Goal: Task Accomplishment & Management: Manage account settings

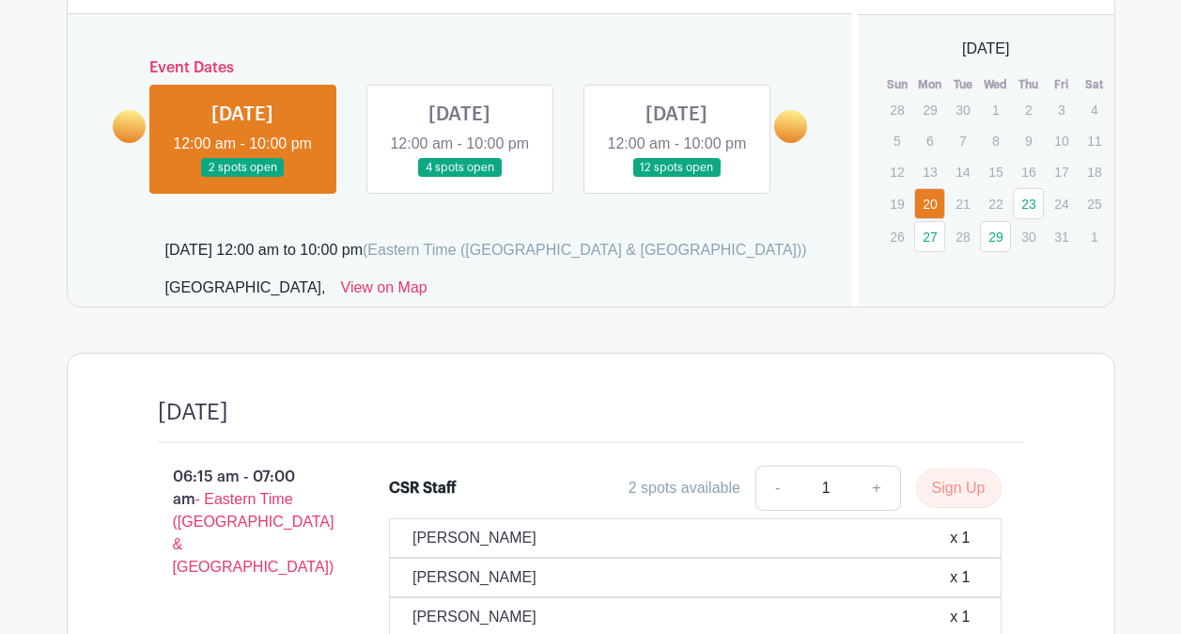
scroll to position [1060, 0]
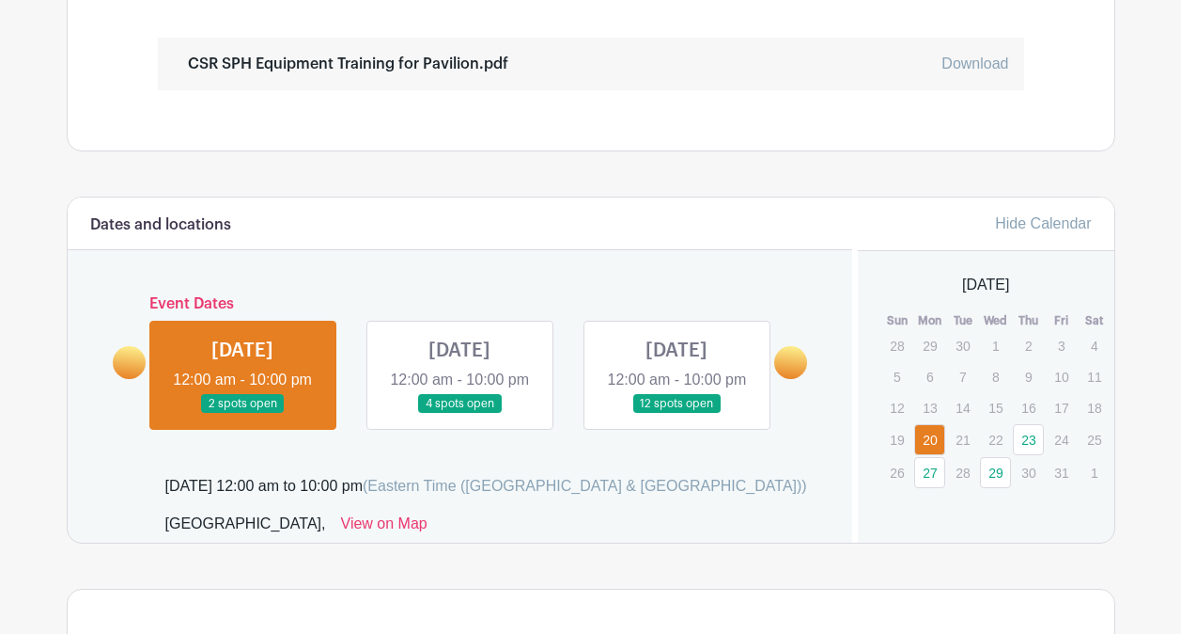
click at [243, 414] on link at bounding box center [243, 414] width 0 height 0
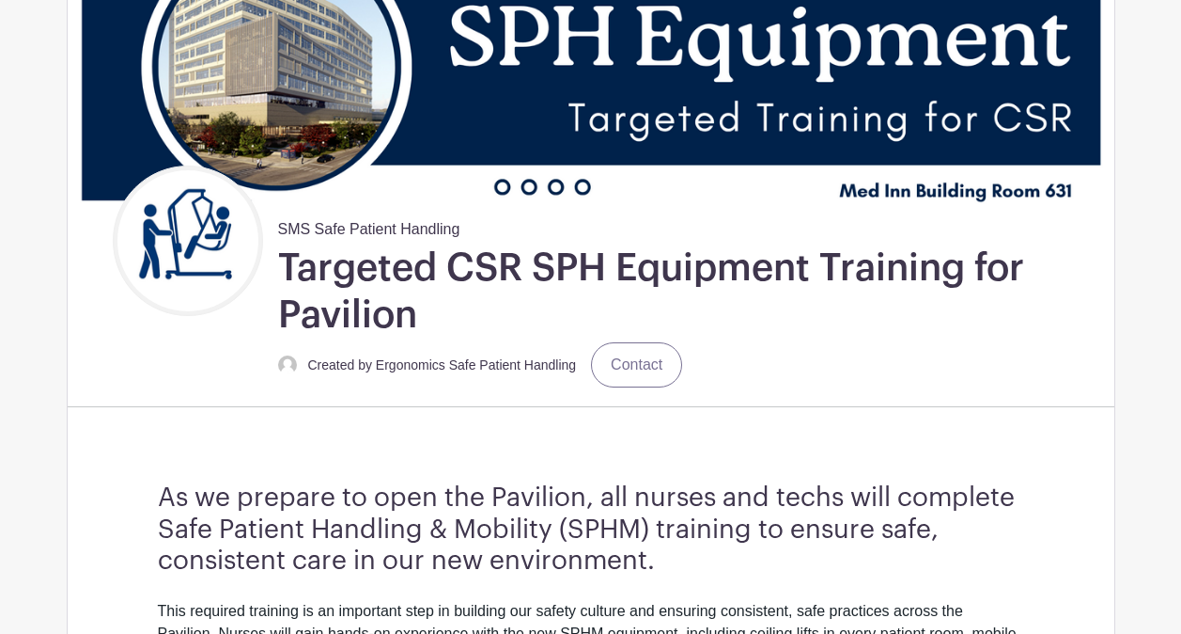
scroll to position [24, 0]
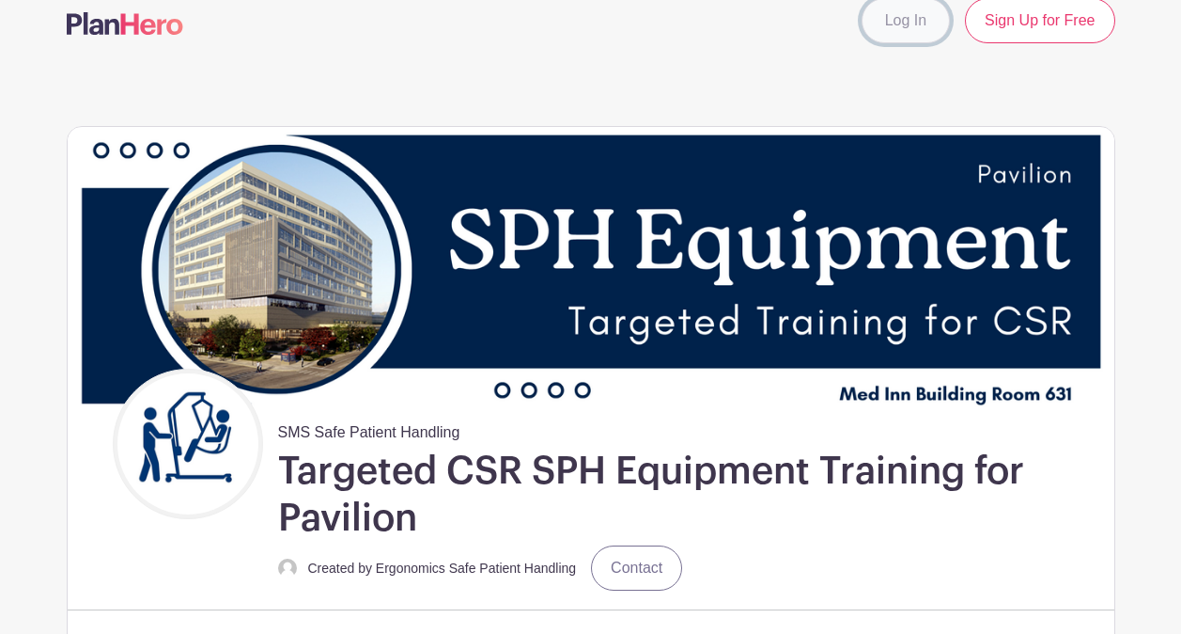
click at [895, 18] on link "Log In" at bounding box center [906, 20] width 88 height 45
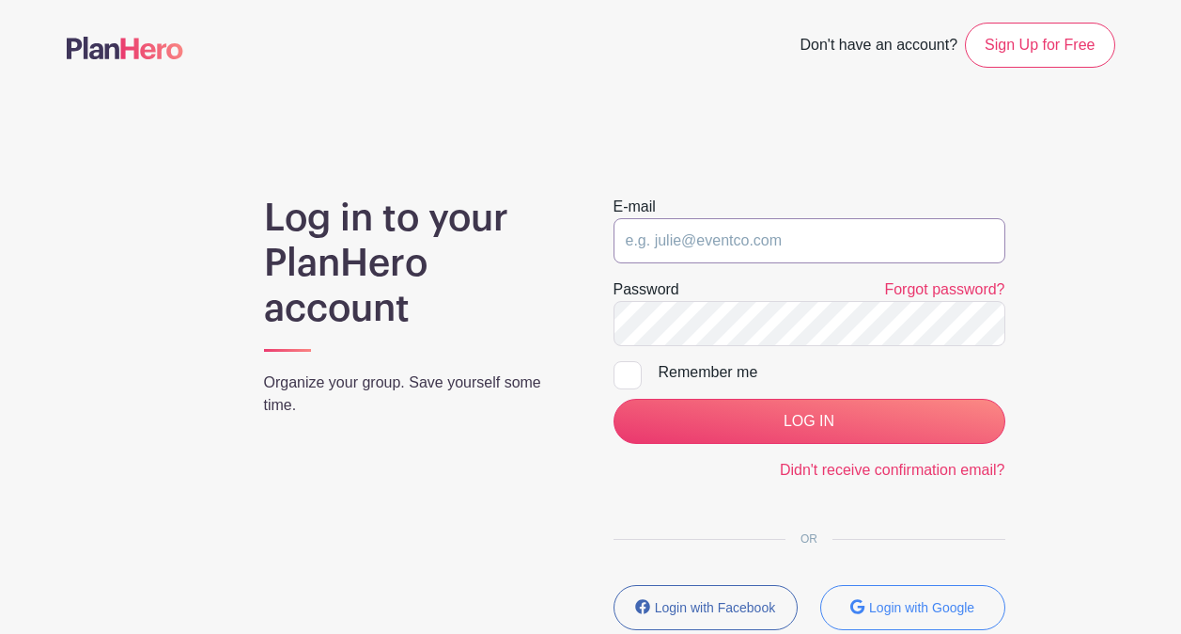
click at [705, 254] on input "email" at bounding box center [810, 240] width 392 height 45
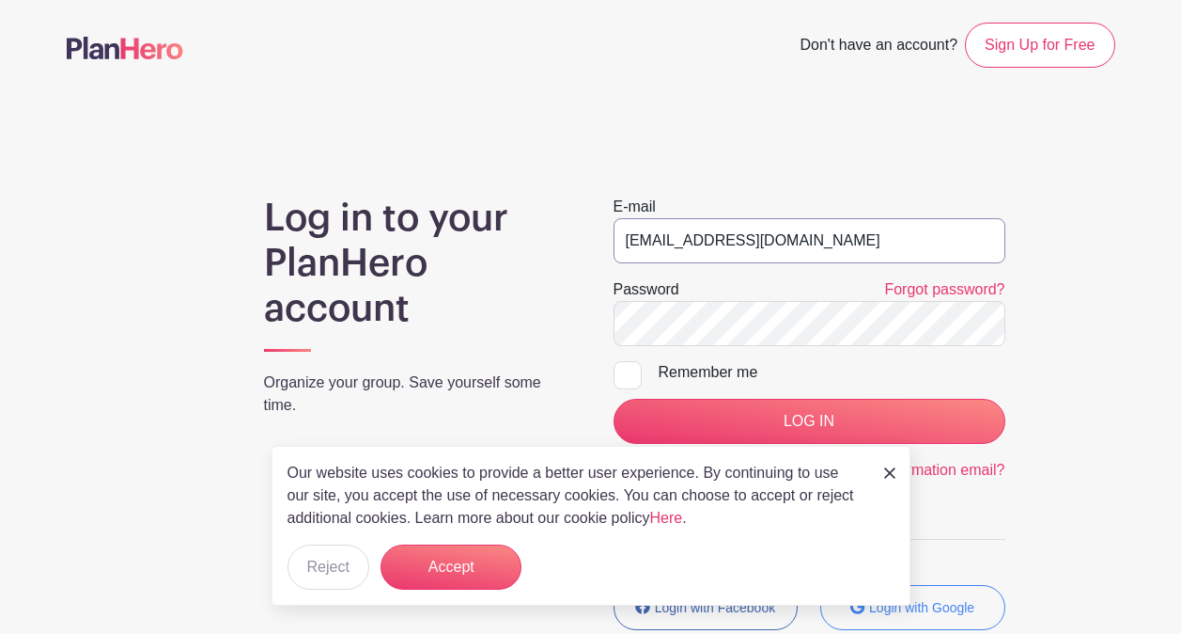
type input "ckeating@med.umich.edu"
click at [614, 399] on input "LOG IN" at bounding box center [810, 421] width 392 height 45
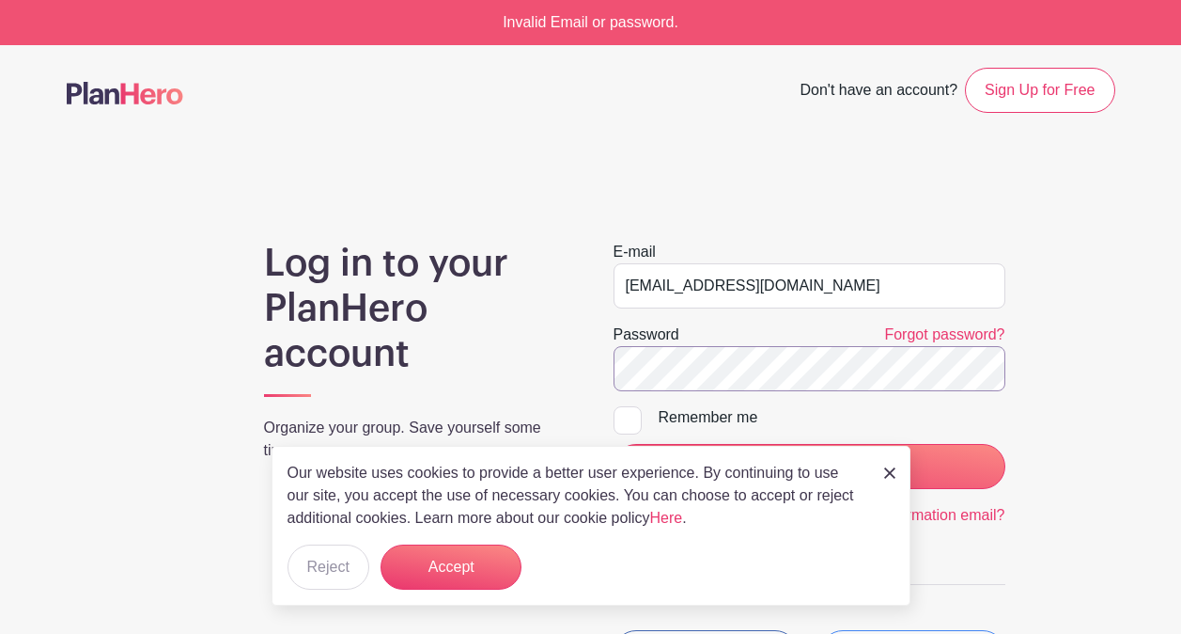
click at [614, 444] on input "LOG IN" at bounding box center [810, 466] width 392 height 45
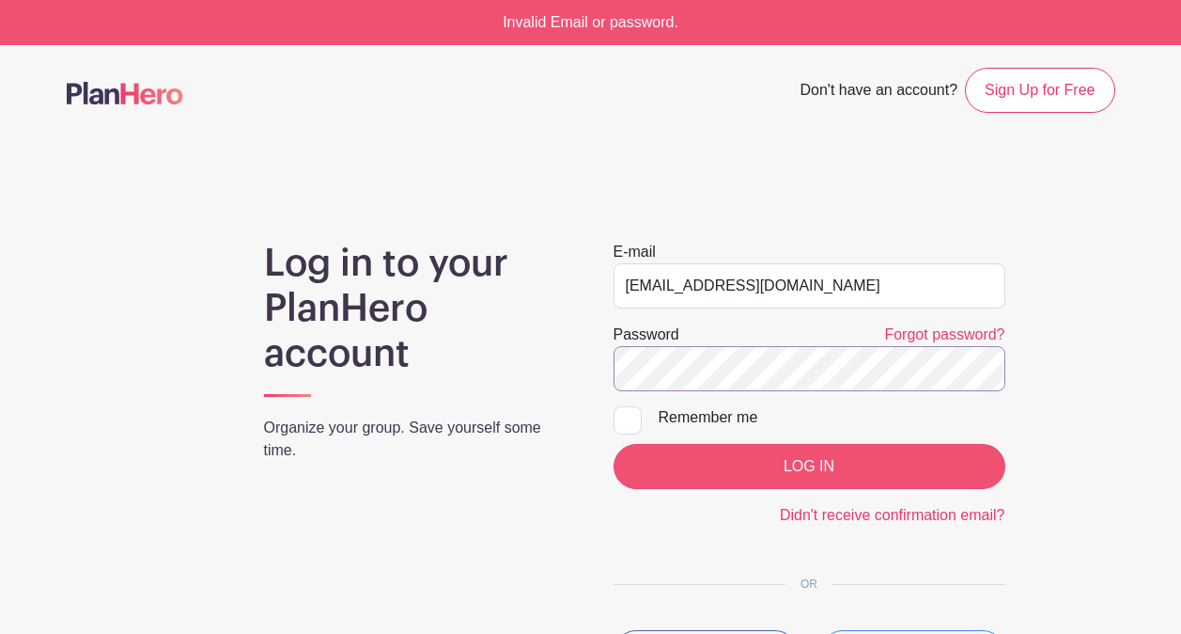
click at [614, 444] on input "LOG IN" at bounding box center [810, 466] width 392 height 45
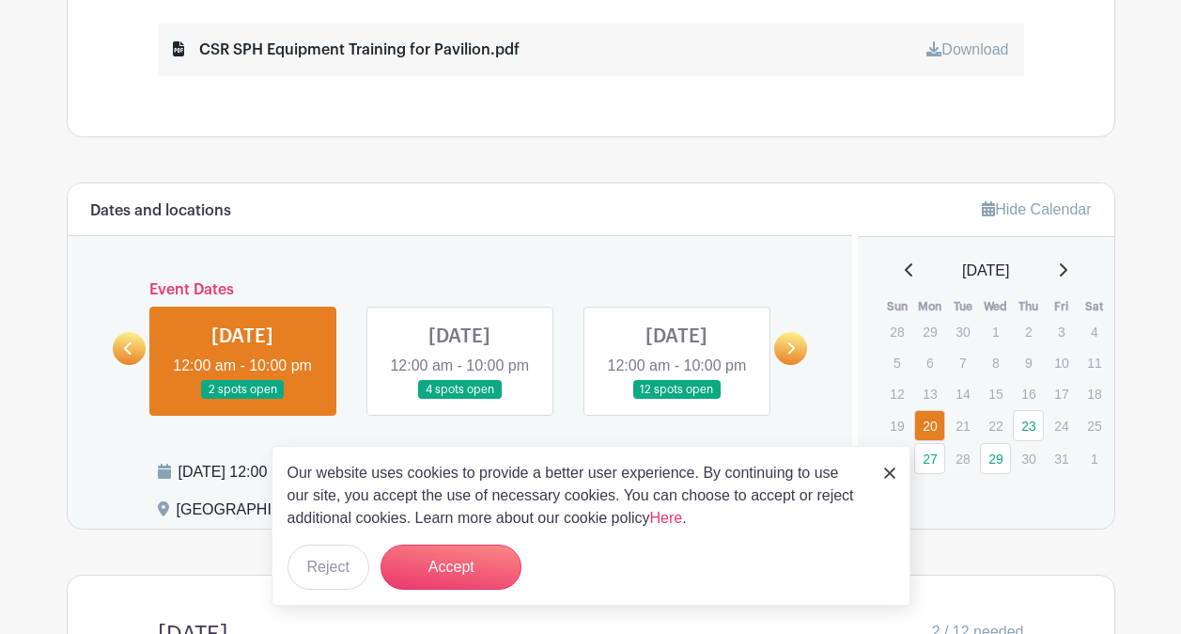
scroll to position [1281, 0]
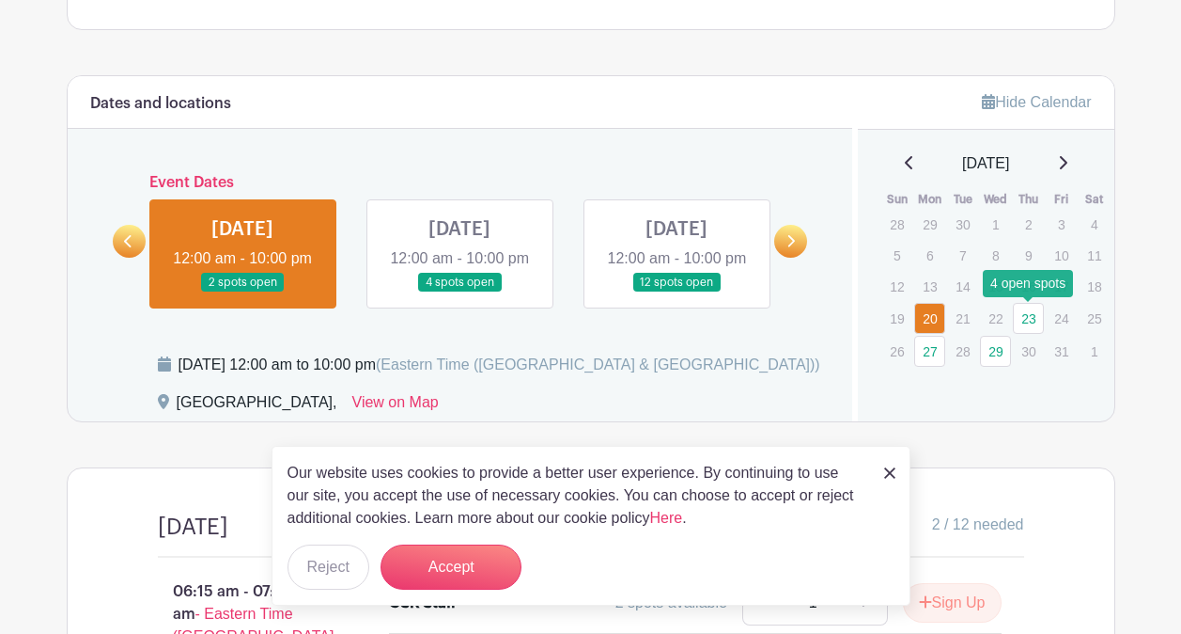
click at [1028, 311] on link "23" at bounding box center [1028, 318] width 31 height 31
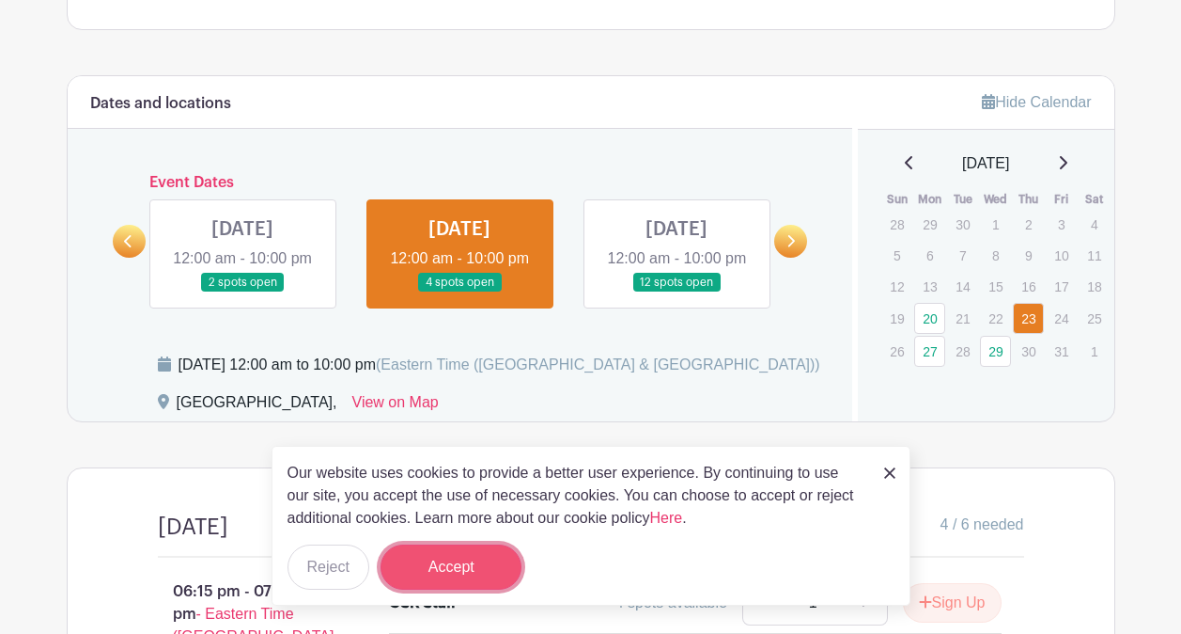
click at [439, 544] on button "Accept" at bounding box center [451, 566] width 141 height 45
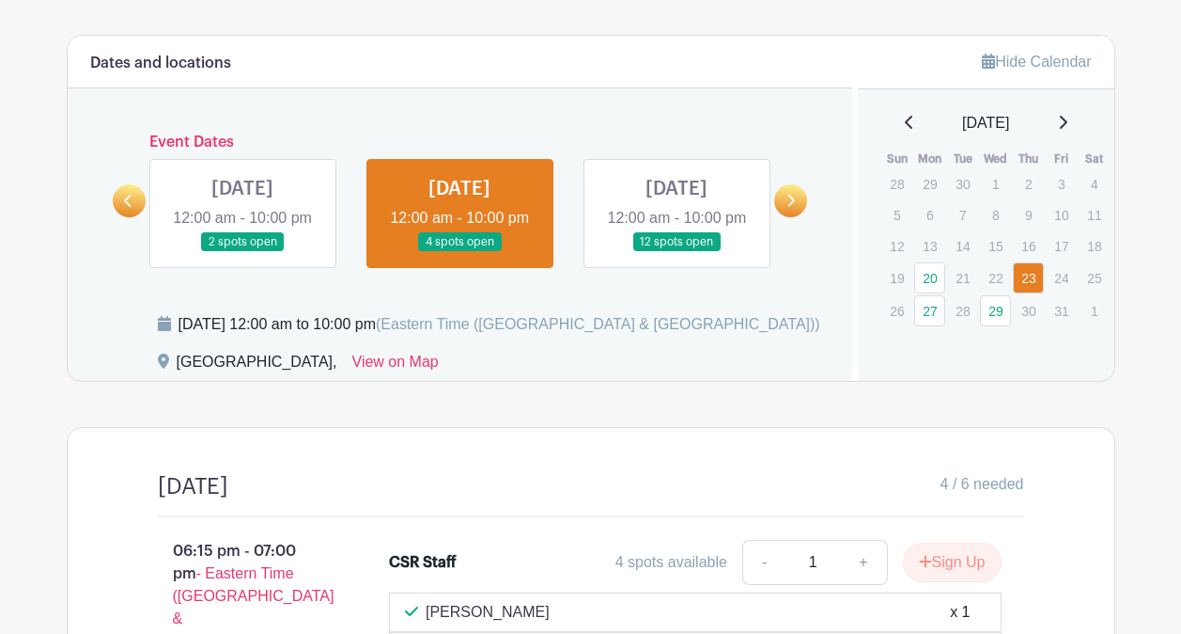
scroll to position [1150, 0]
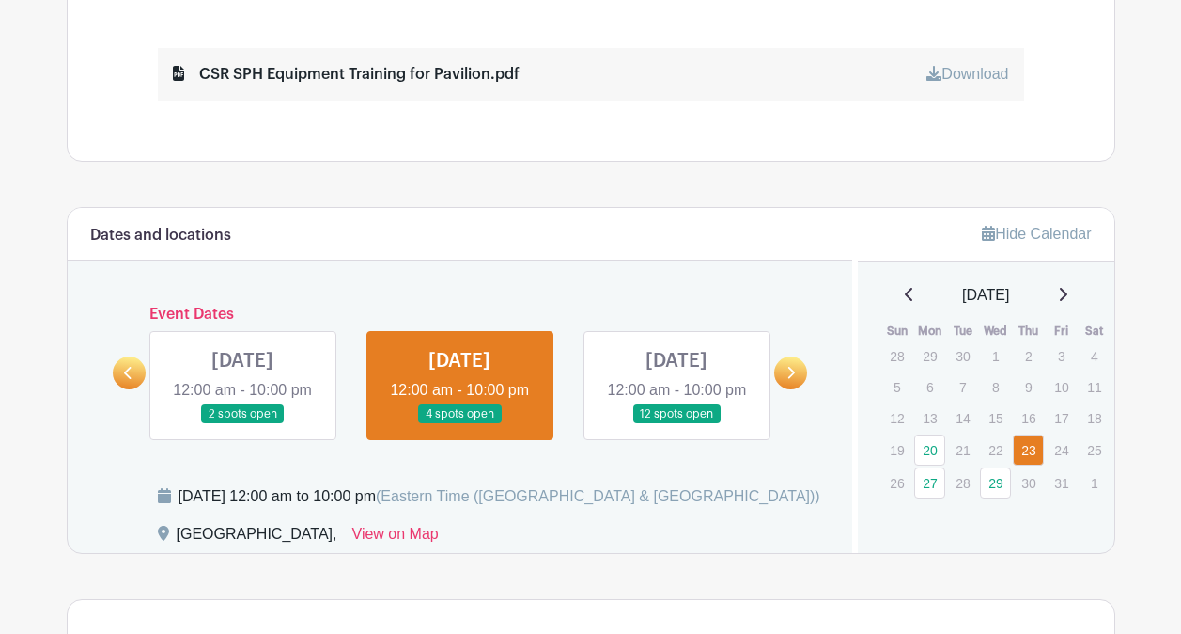
click at [243, 424] on link at bounding box center [243, 424] width 0 height 0
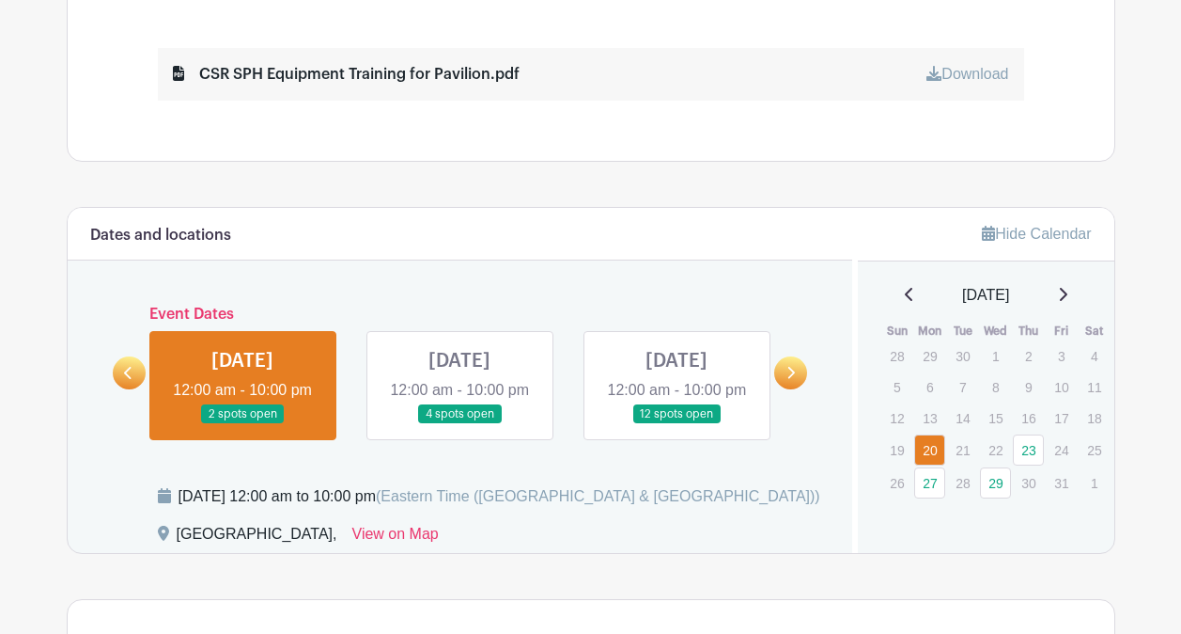
click at [460, 424] on link at bounding box center [460, 424] width 0 height 0
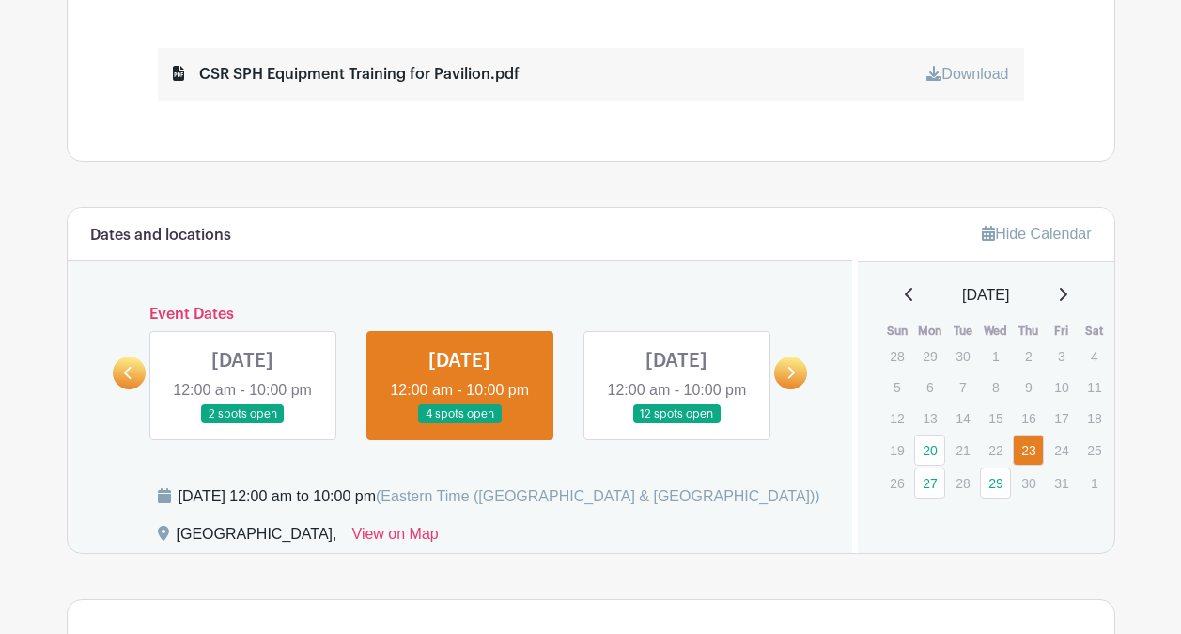
click at [121, 379] on link at bounding box center [129, 372] width 33 height 33
click at [243, 424] on link at bounding box center [243, 424] width 0 height 0
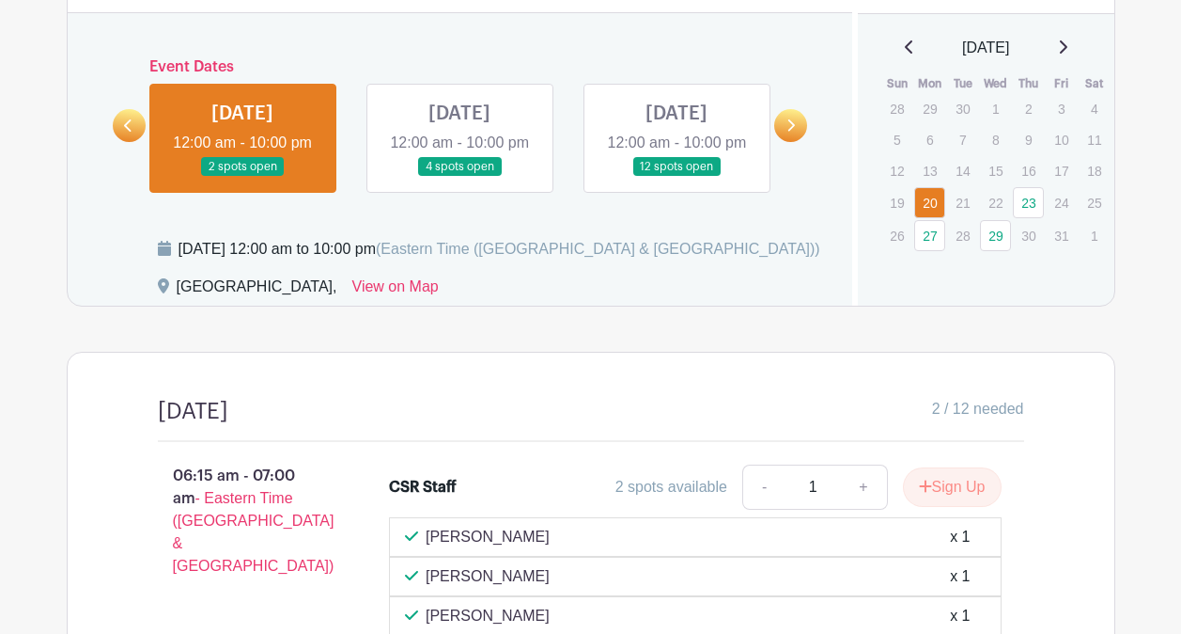
scroll to position [1426, 0]
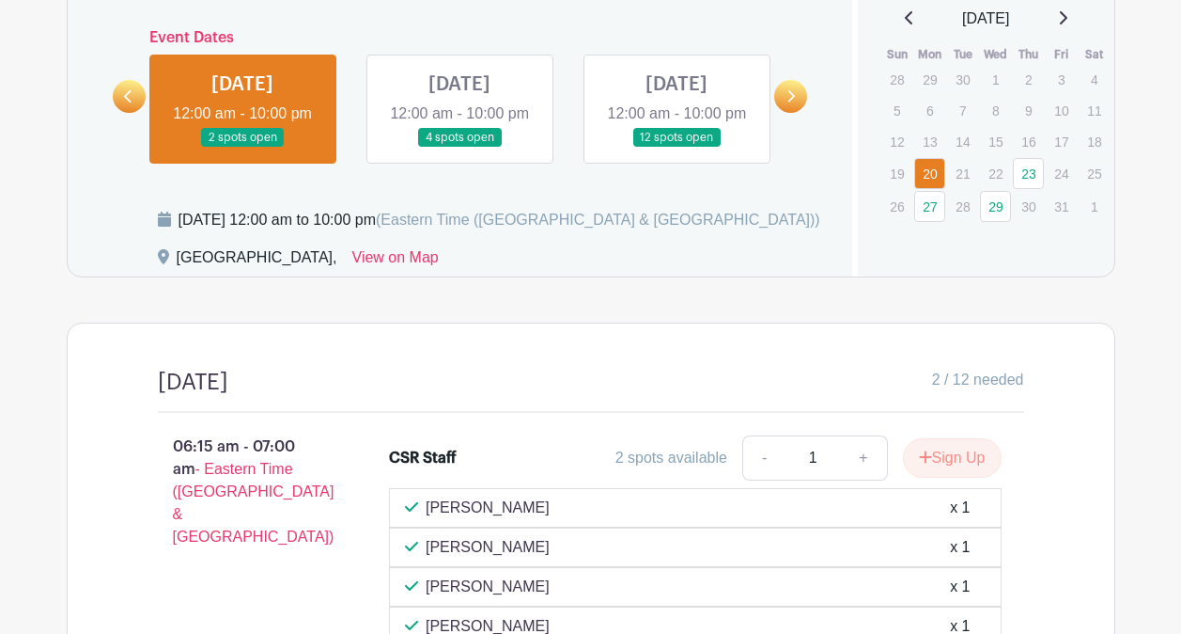
click at [243, 148] on link at bounding box center [243, 148] width 0 height 0
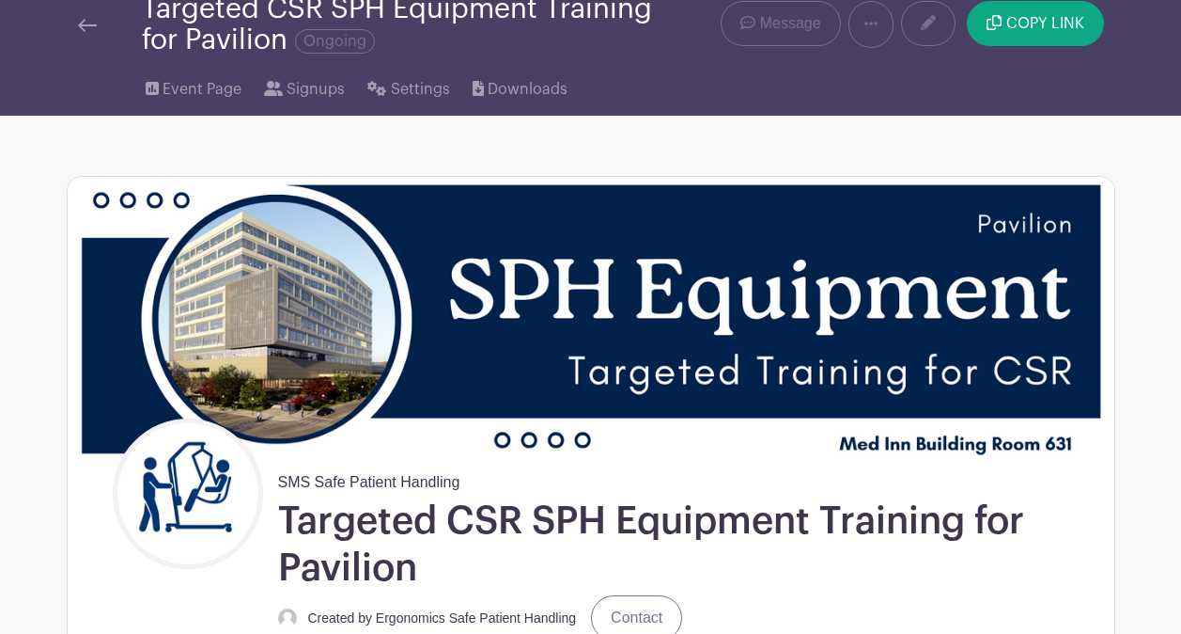
scroll to position [0, 0]
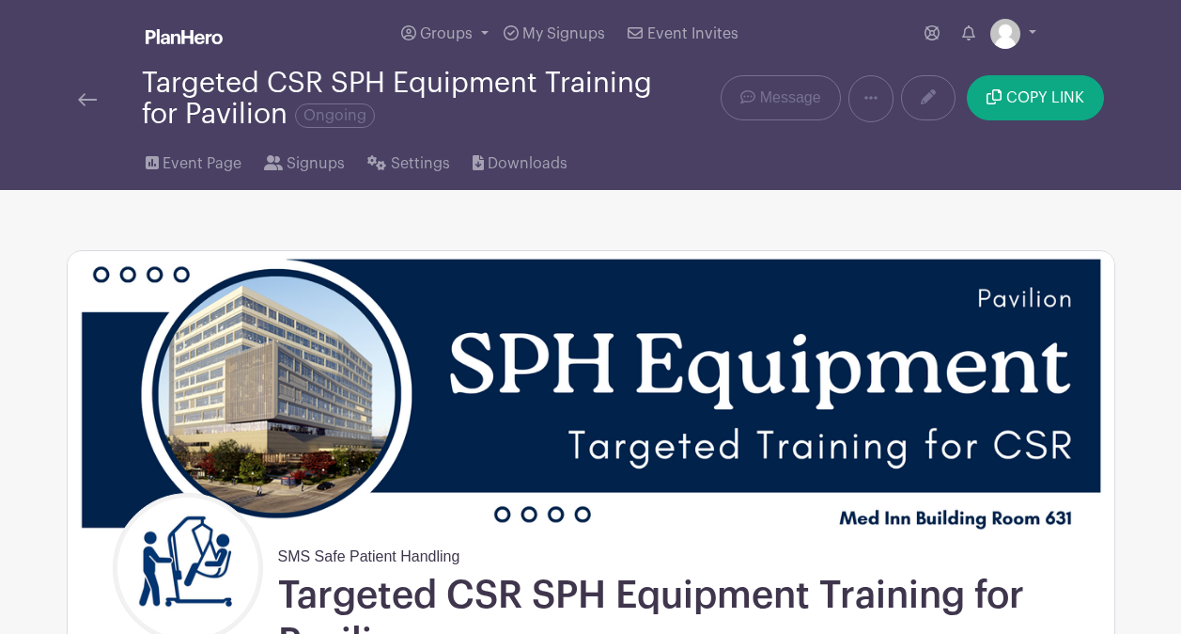
click at [987, 37] on ul "My account Logout" at bounding box center [976, 34] width 119 height 38
click at [562, 24] on link "My Signups" at bounding box center [554, 34] width 117 height 68
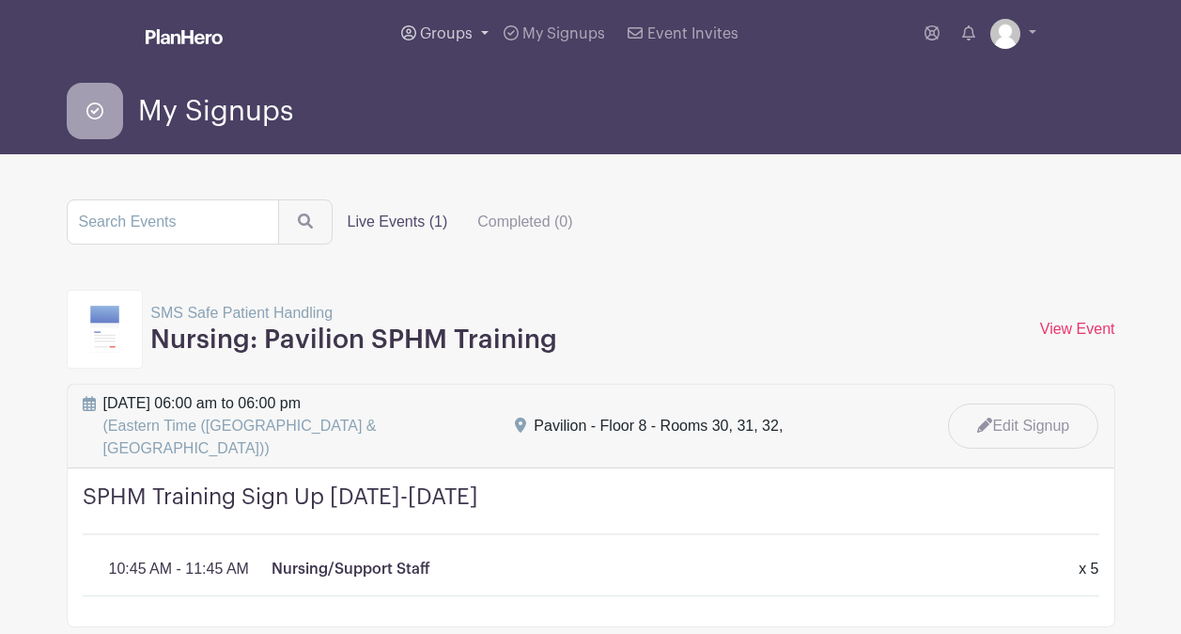
click at [434, 15] on link "Groups" at bounding box center [445, 34] width 102 height 68
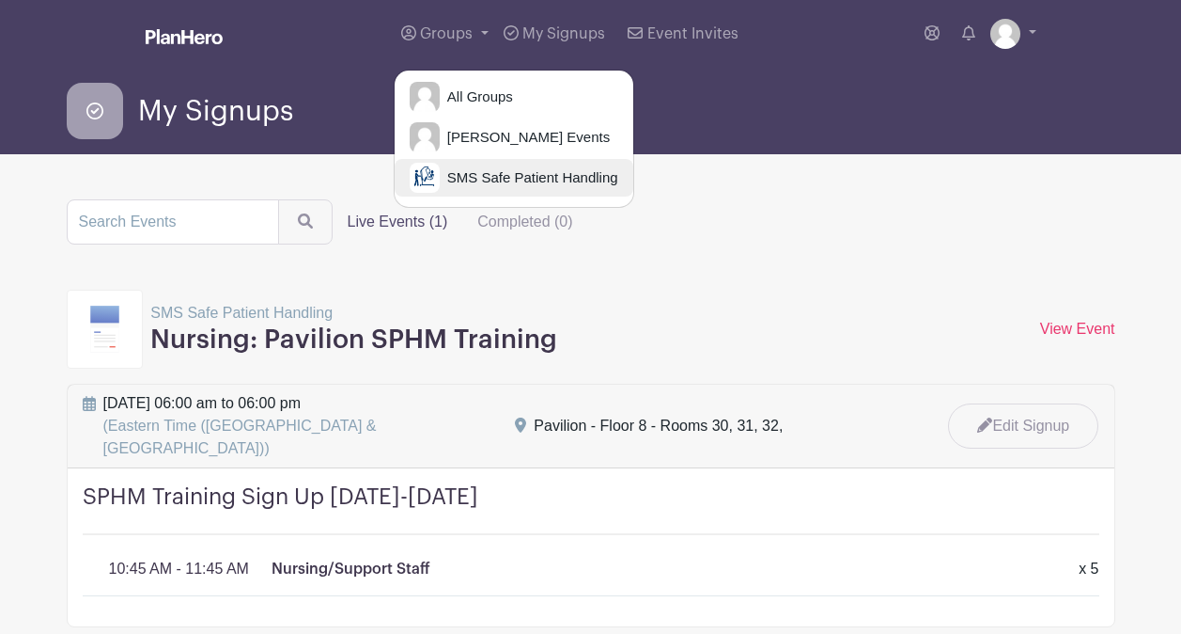
click at [475, 174] on span "SMS Safe Patient Handling" at bounding box center [529, 178] width 179 height 22
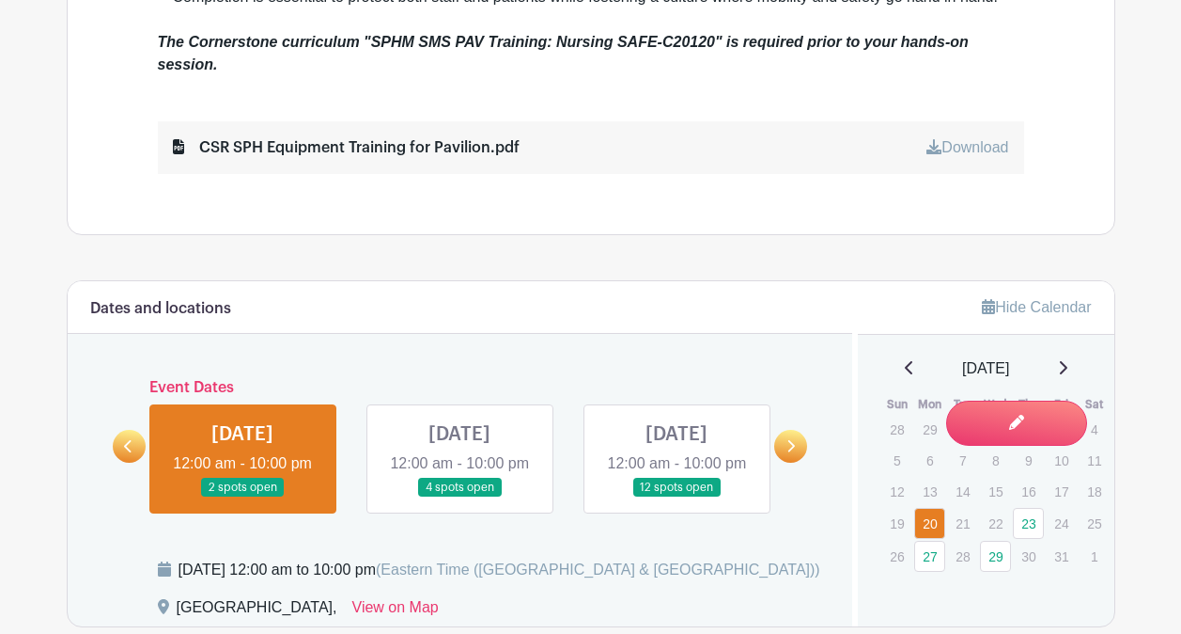
scroll to position [1107, 0]
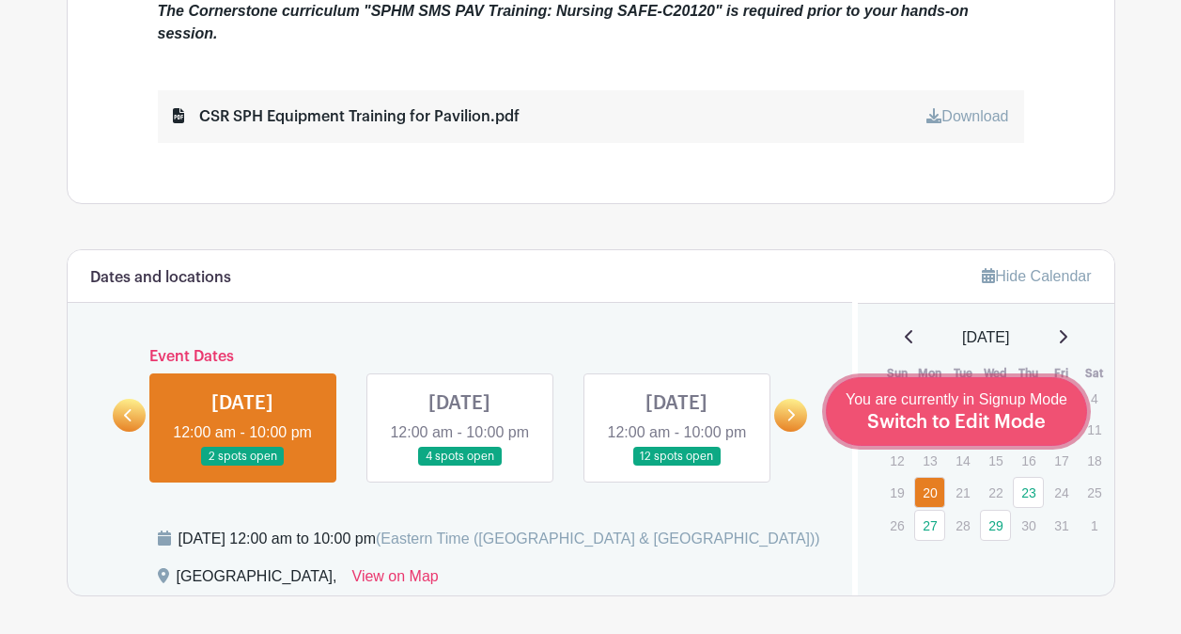
click at [1006, 432] on div "You are currently in Signup Mode Switch to Edit Mode" at bounding box center [957, 411] width 222 height 46
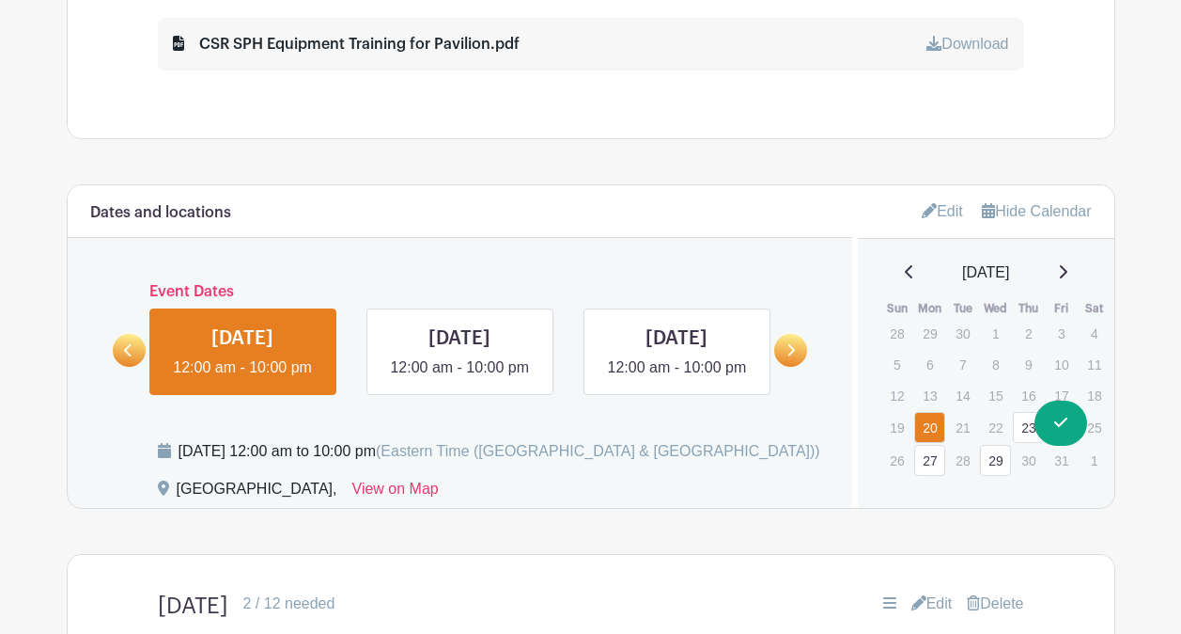
scroll to position [1233, 0]
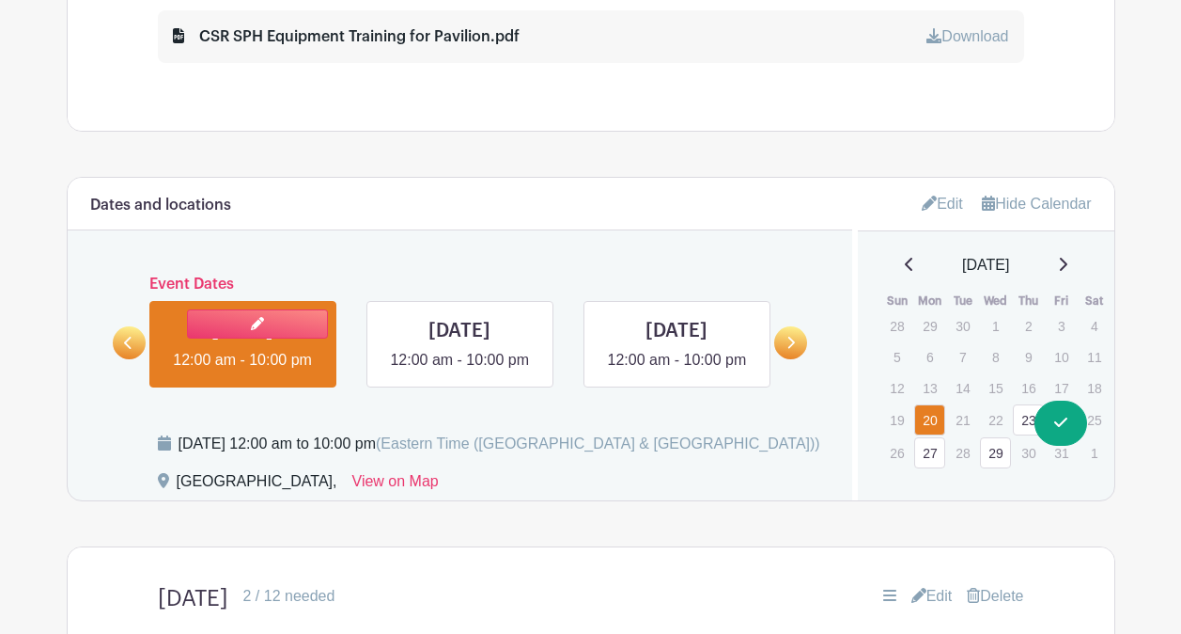
click at [243, 371] on link at bounding box center [243, 371] width 0 height 0
click at [208, 324] on link at bounding box center [257, 323] width 141 height 29
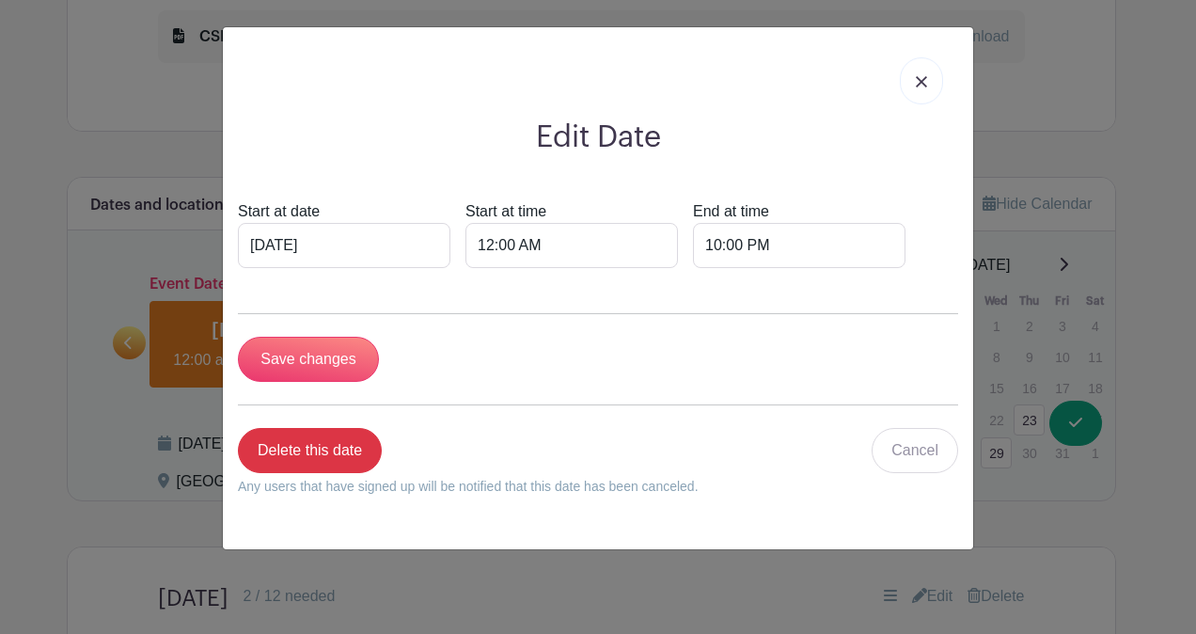
click at [908, 68] on link at bounding box center [921, 80] width 43 height 47
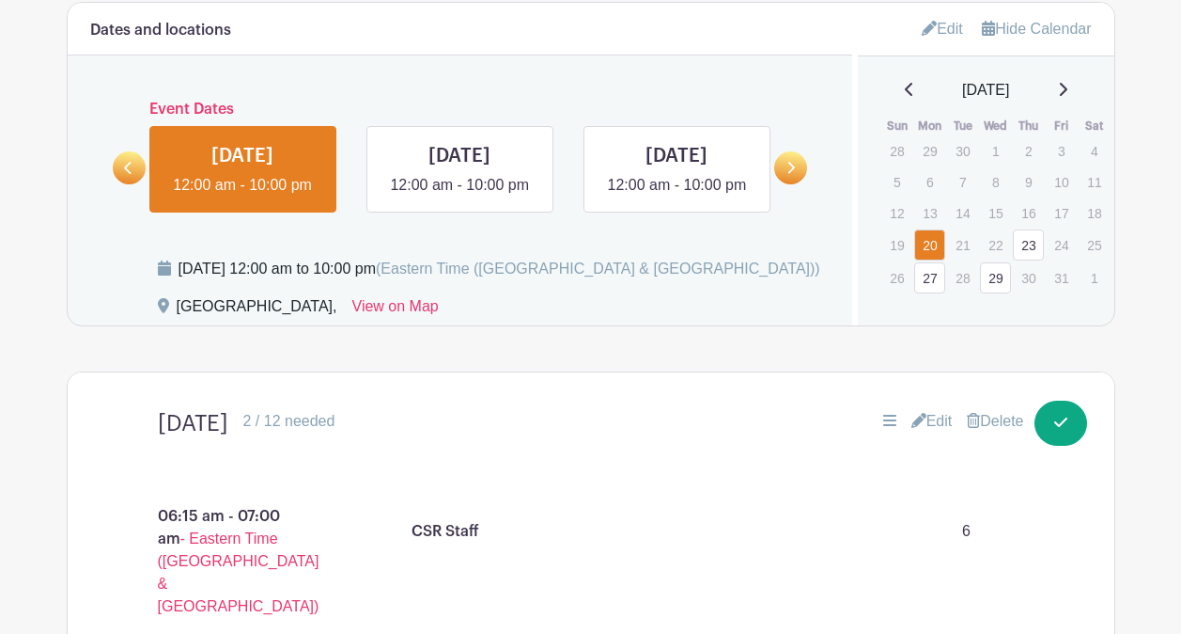
scroll to position [1468, 0]
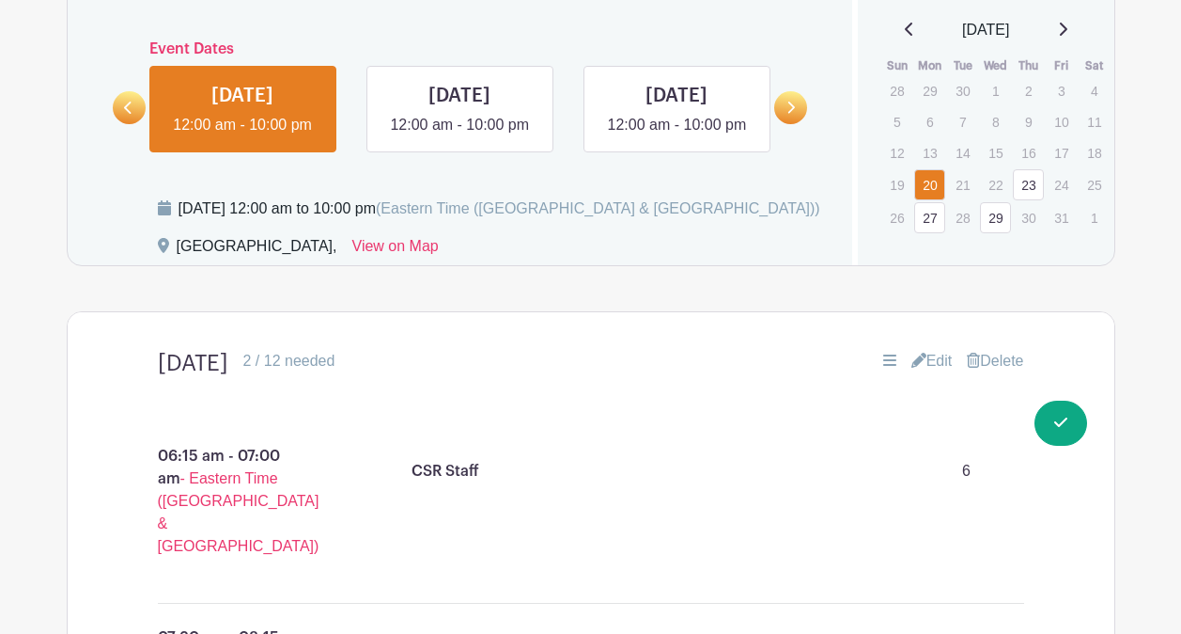
click at [795, 114] on icon at bounding box center [793, 108] width 8 height 12
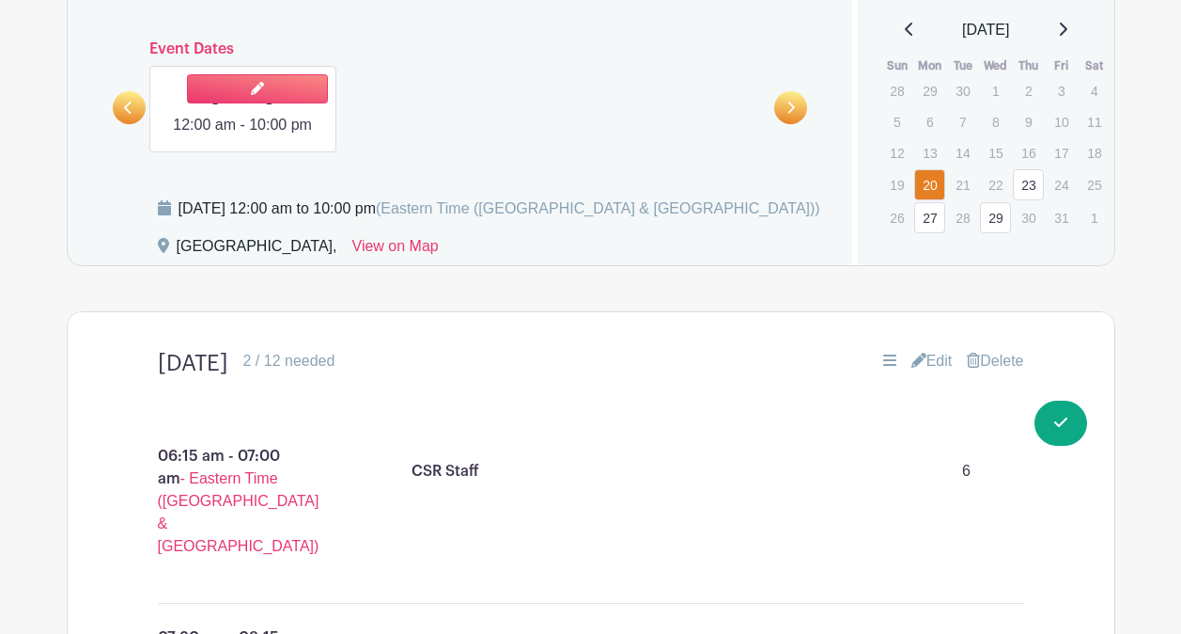
click at [243, 136] on link at bounding box center [243, 136] width 0 height 0
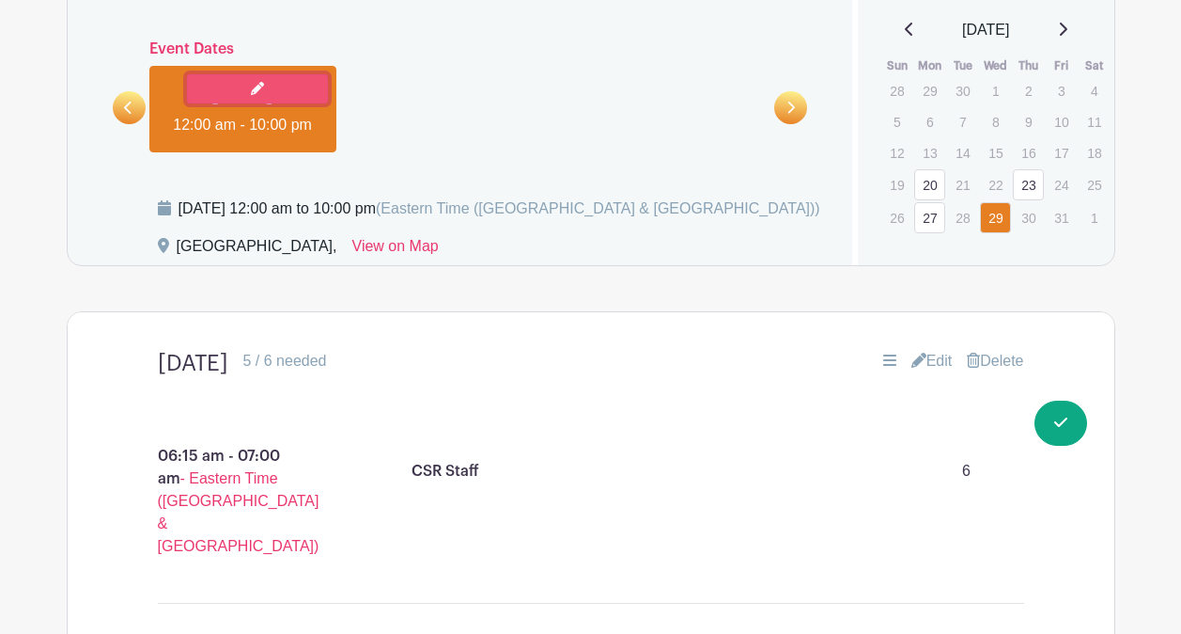
click at [251, 82] on icon at bounding box center [257, 88] width 13 height 13
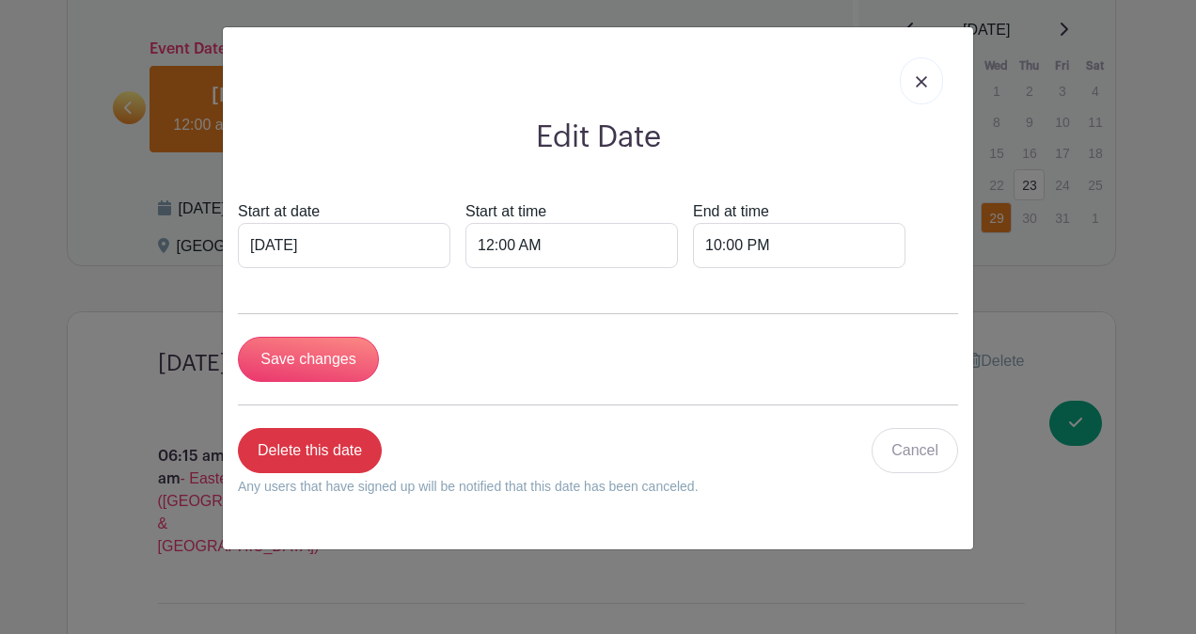
click at [926, 70] on link at bounding box center [921, 80] width 43 height 47
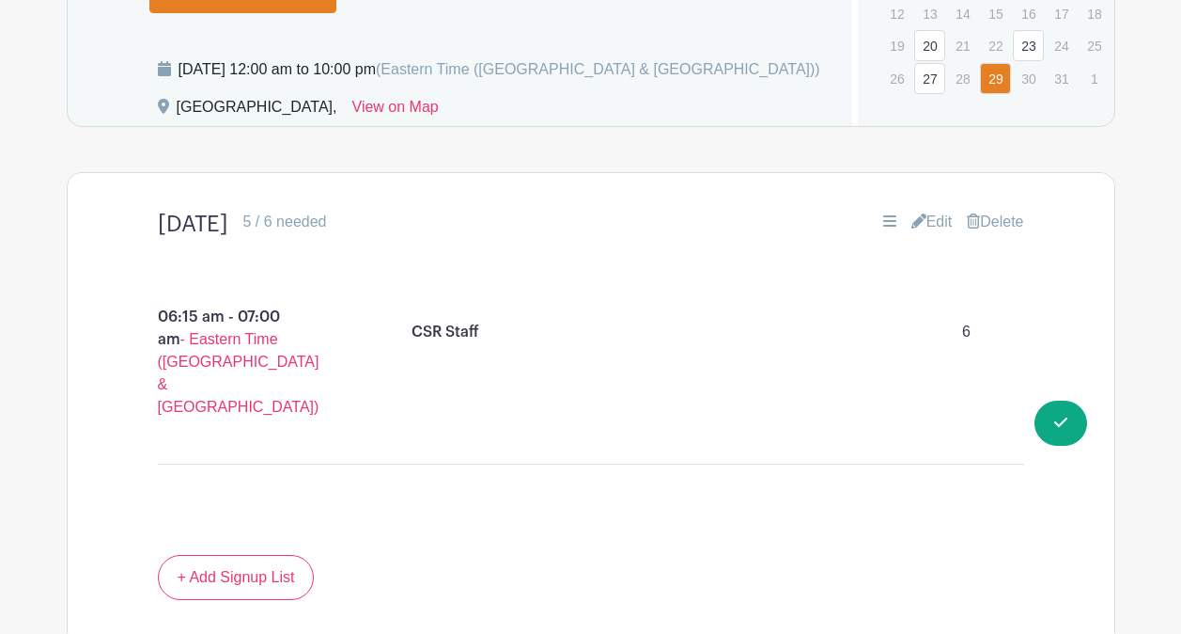
scroll to position [1608, 0]
click at [947, 232] on link "Edit" at bounding box center [932, 221] width 41 height 23
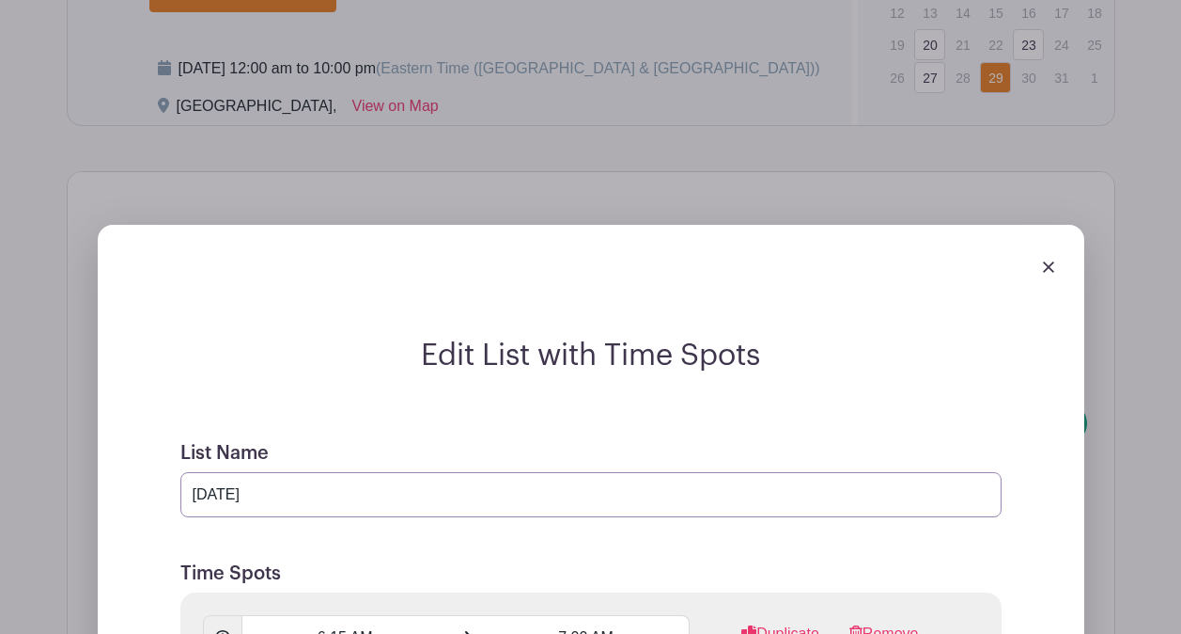
click at [295, 517] on input "[DATE]" at bounding box center [591, 494] width 822 height 45
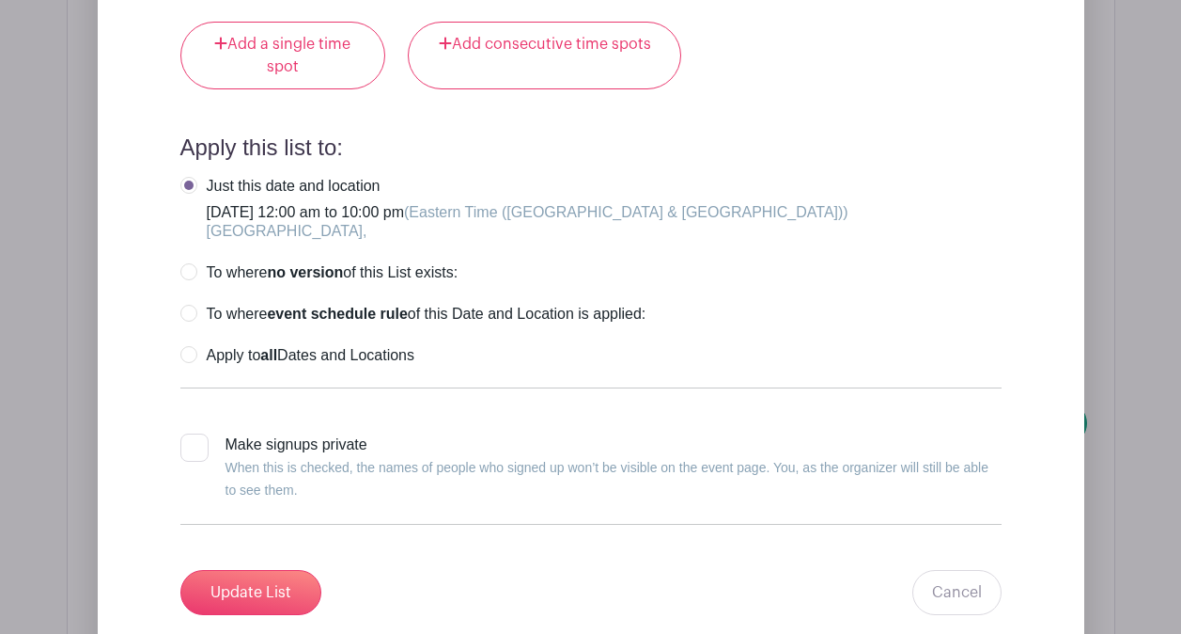
scroll to position [2671, 0]
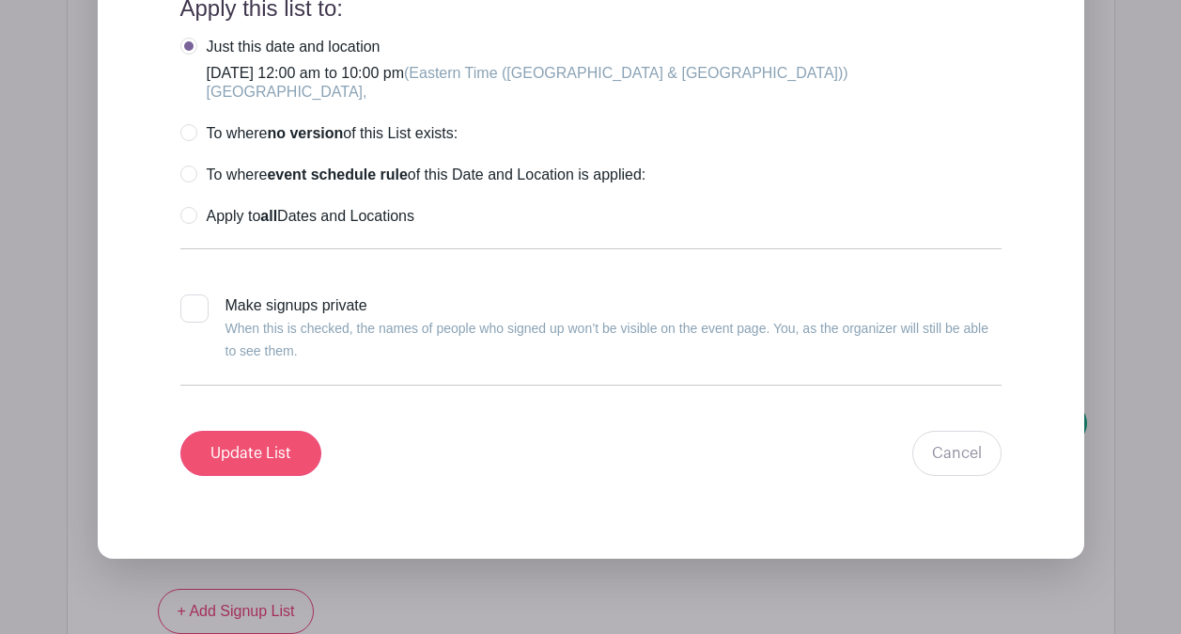
type input "[DATE]"
click at [237, 472] on input "Update List" at bounding box center [250, 452] width 141 height 45
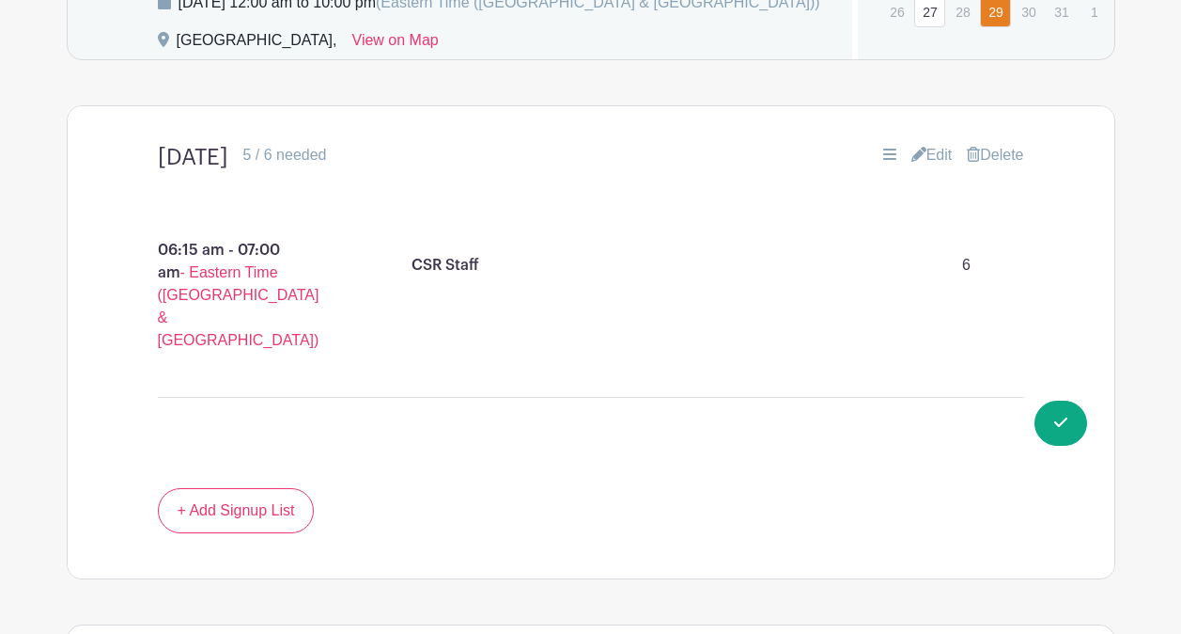
scroll to position [1496, 0]
